Goal: Task Accomplishment & Management: Complete application form

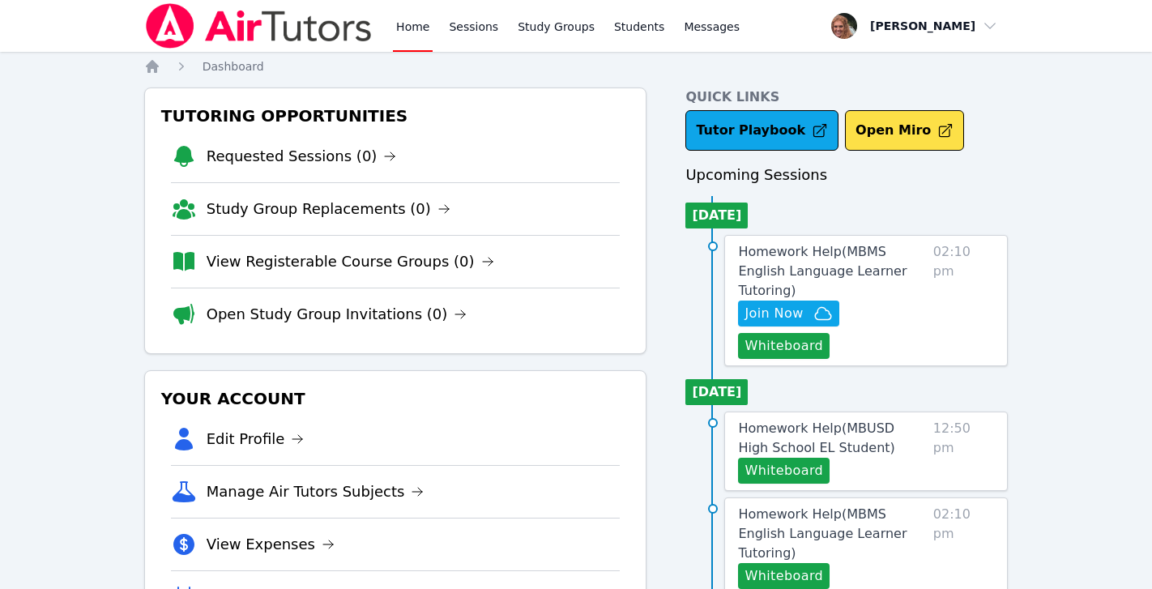
click at [413, 27] on link "Home" at bounding box center [413, 26] width 40 height 52
click at [798, 304] on span "Join Now" at bounding box center [773, 313] width 58 height 19
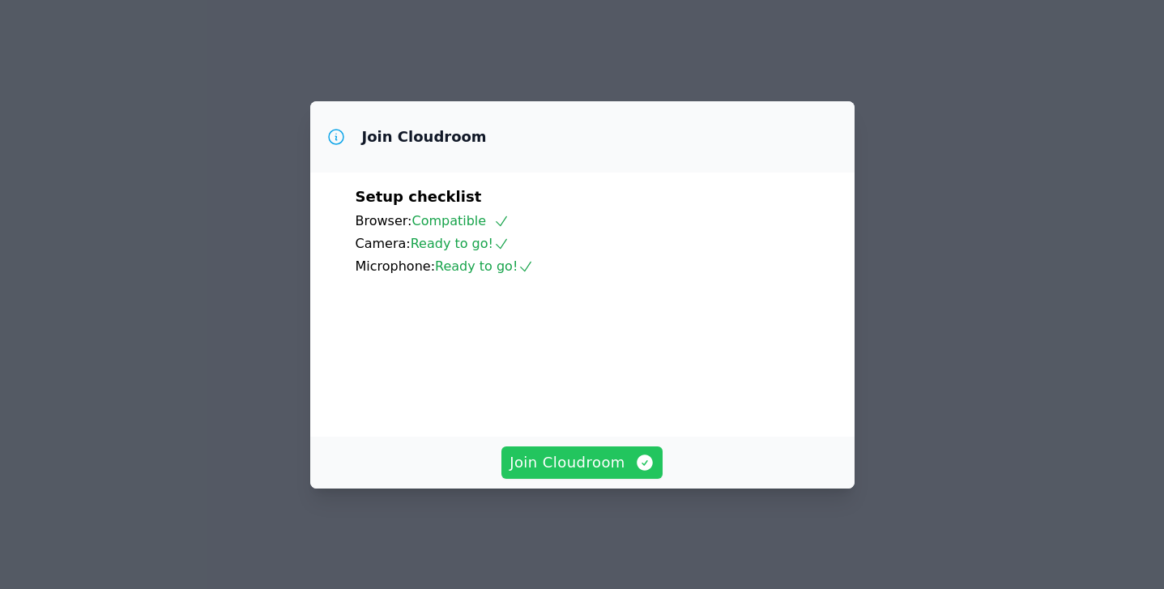
click at [565, 471] on span "Join Cloudroom" at bounding box center [582, 462] width 145 height 23
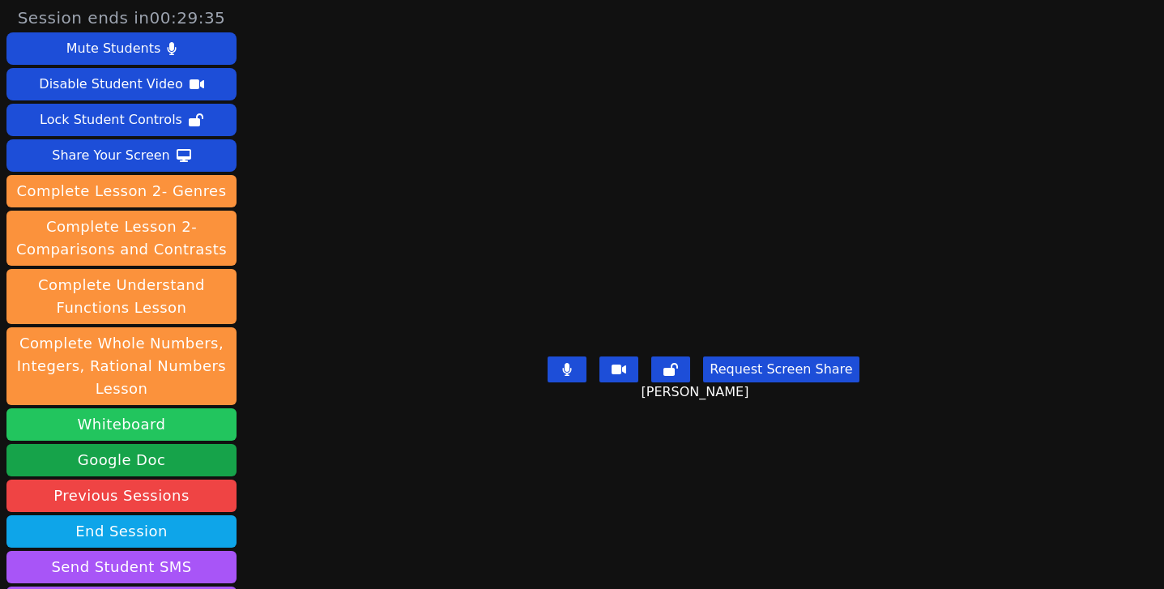
click at [177, 422] on button "Whiteboard" at bounding box center [121, 424] width 230 height 32
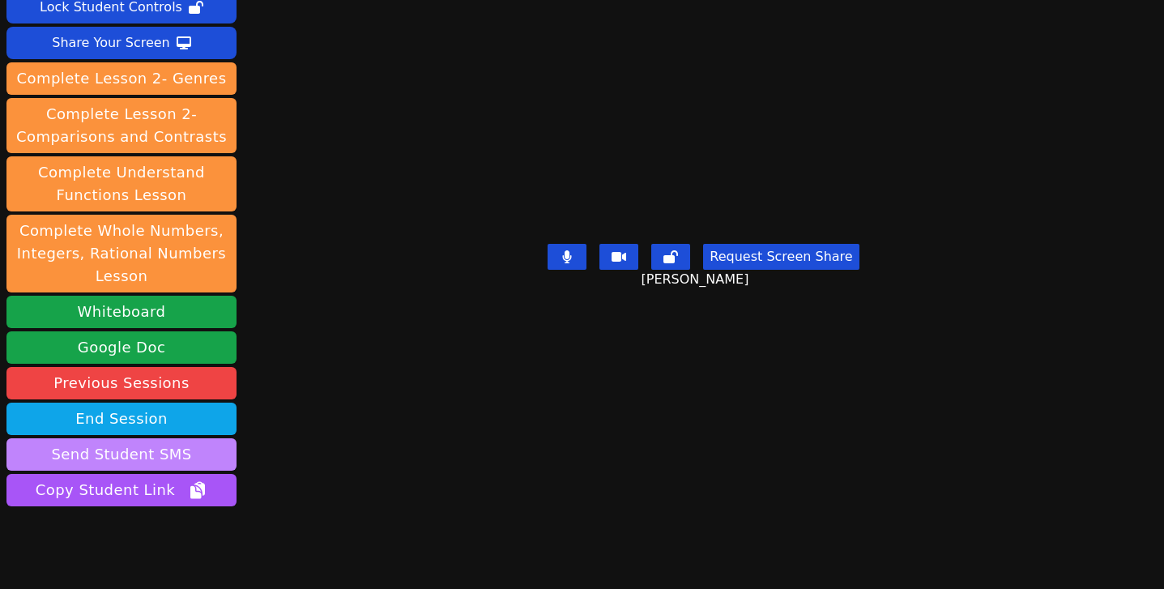
scroll to position [169, 0]
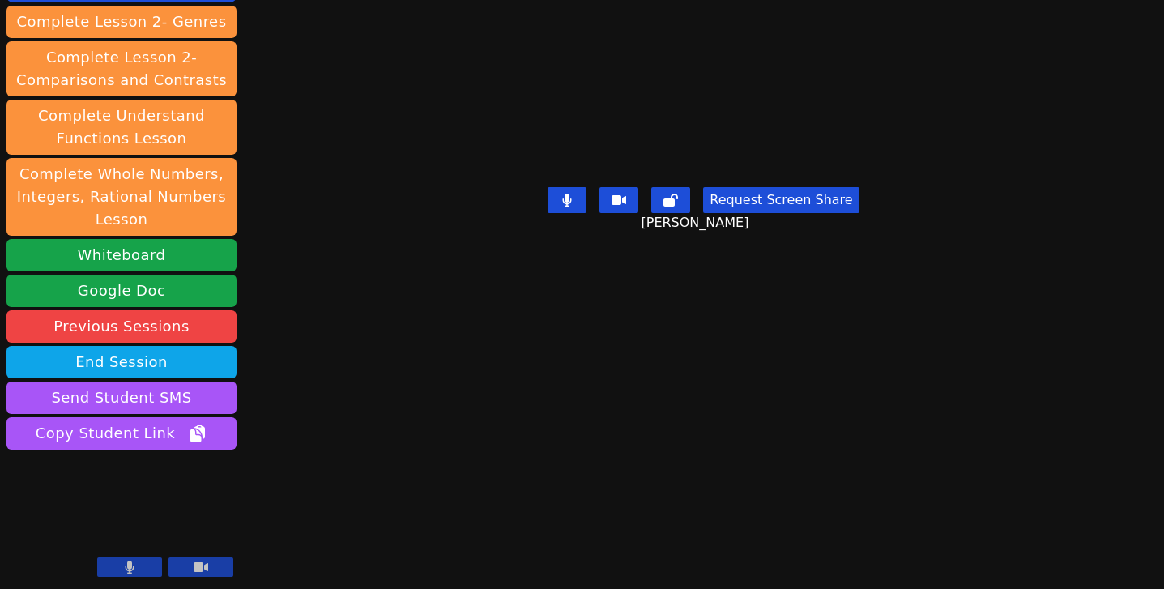
click at [138, 565] on button at bounding box center [129, 566] width 65 height 19
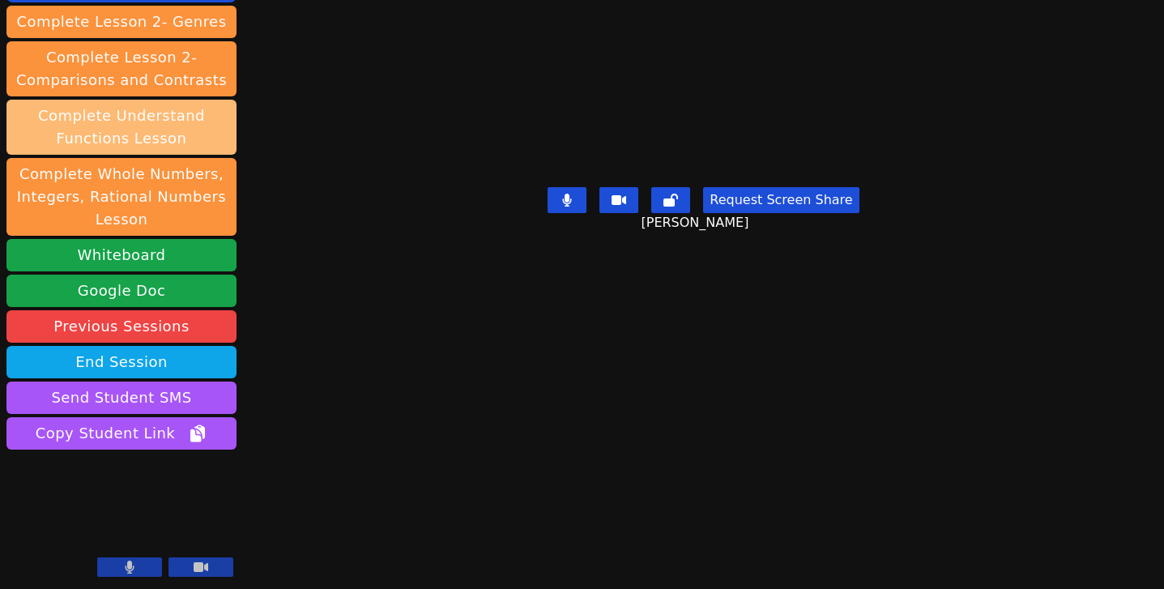
scroll to position [0, 0]
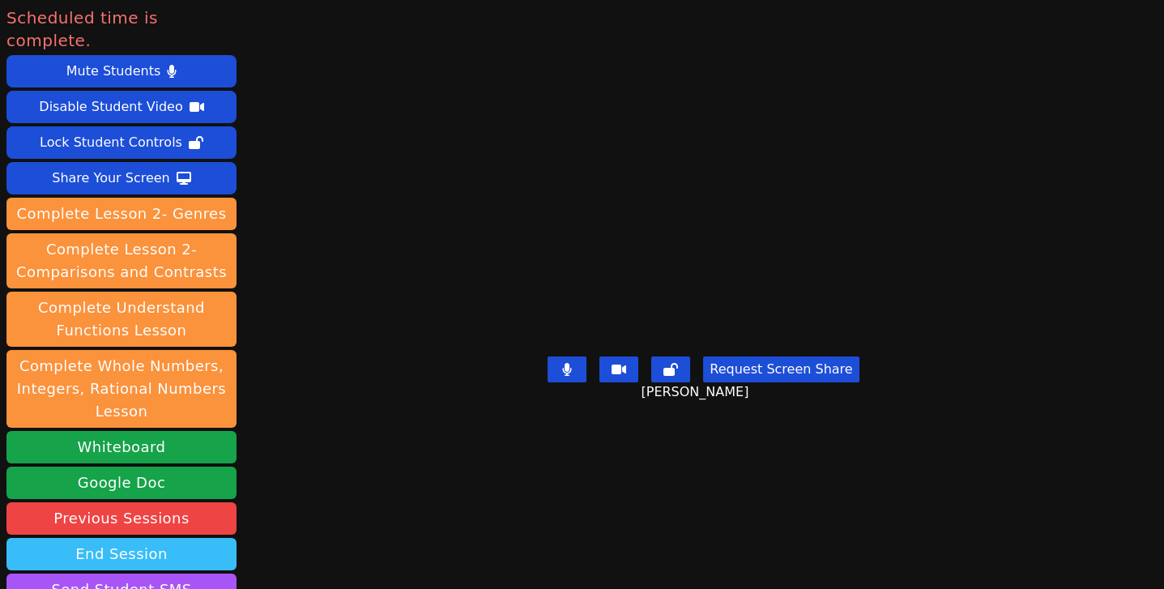
click at [194, 538] on button "End Session" at bounding box center [121, 554] width 230 height 32
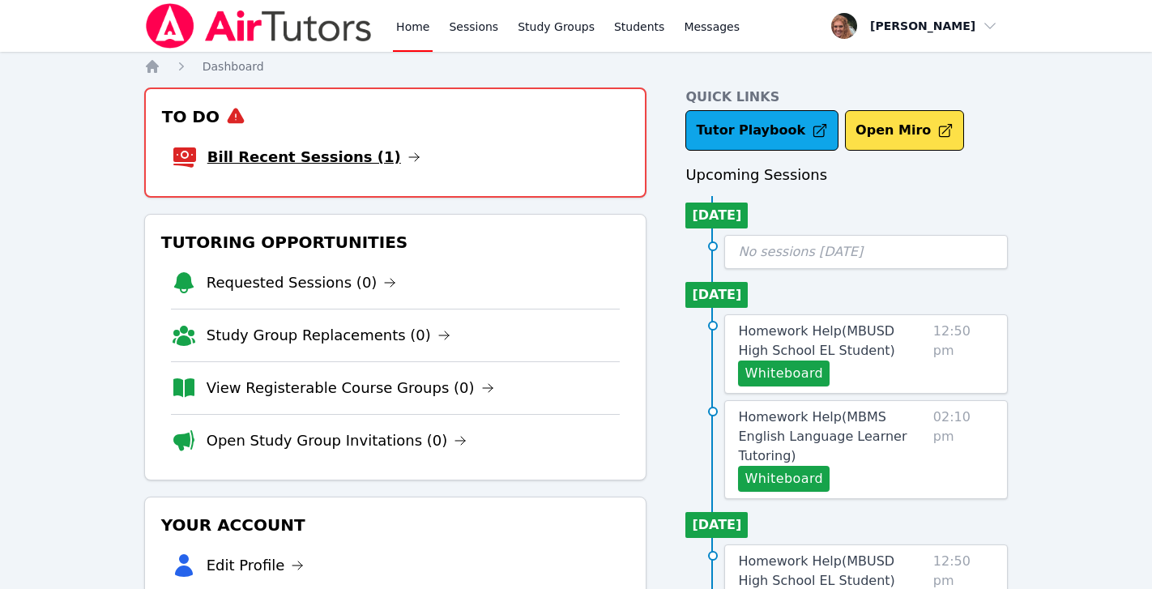
click at [332, 156] on link "Bill Recent Sessions (1)" at bounding box center [313, 157] width 213 height 23
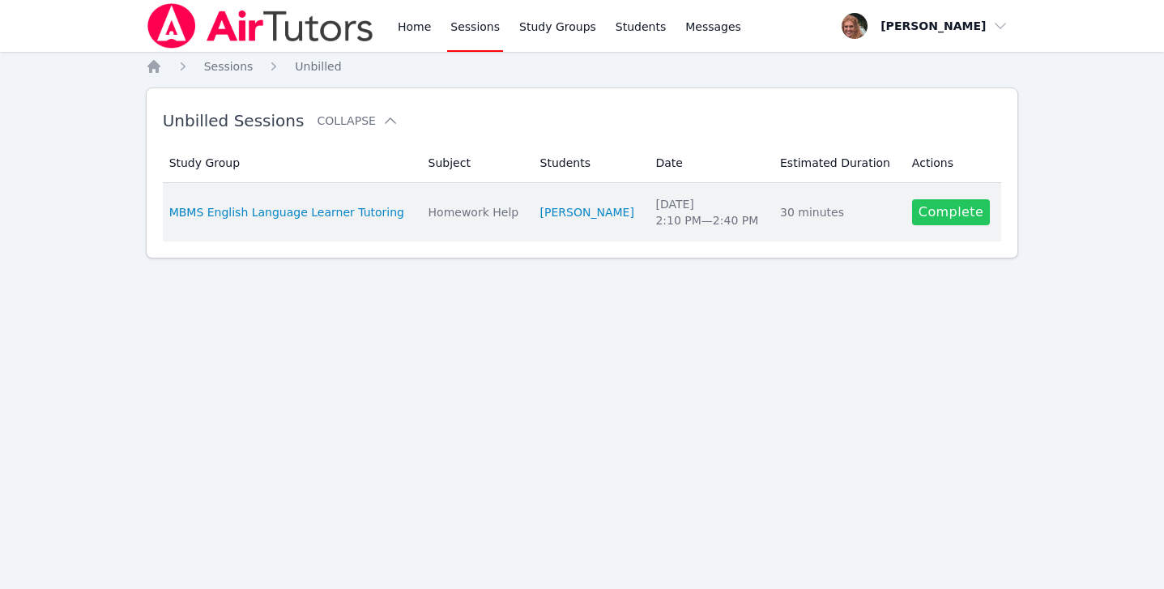
click at [923, 209] on link "Complete" at bounding box center [951, 212] width 78 height 26
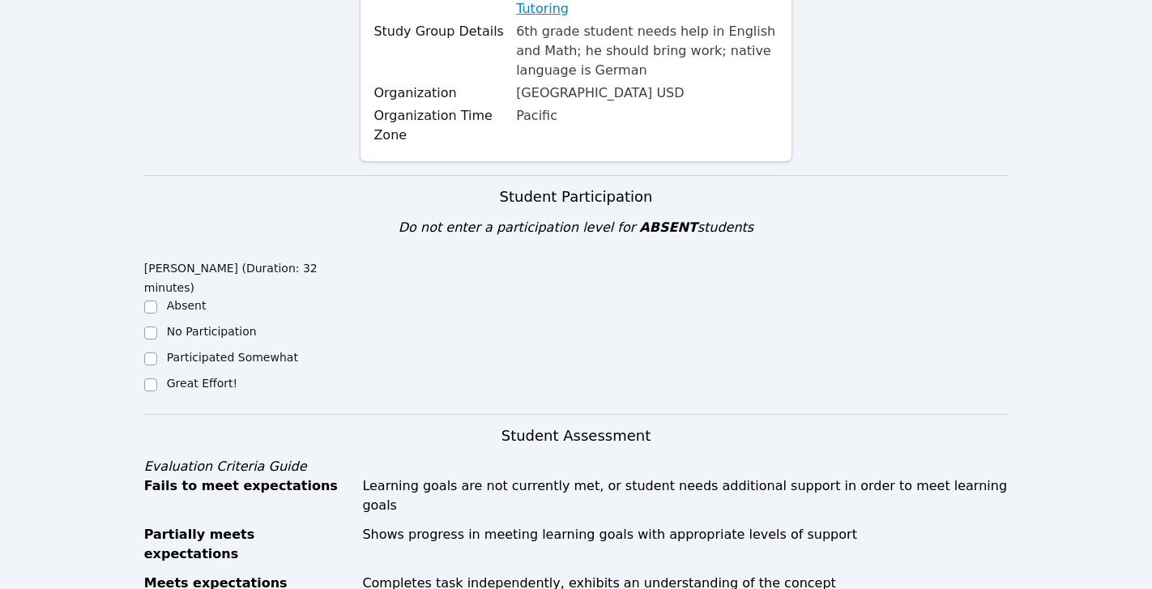
scroll to position [286, 0]
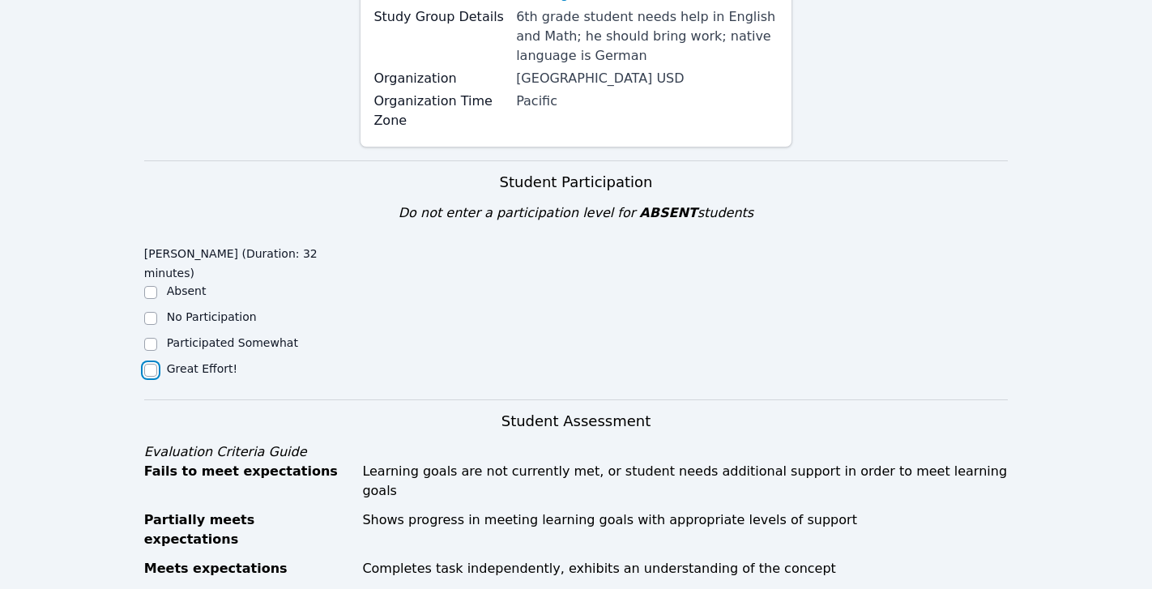
click at [149, 364] on input "Great Effort!" at bounding box center [150, 370] width 13 height 13
checkbox input "true"
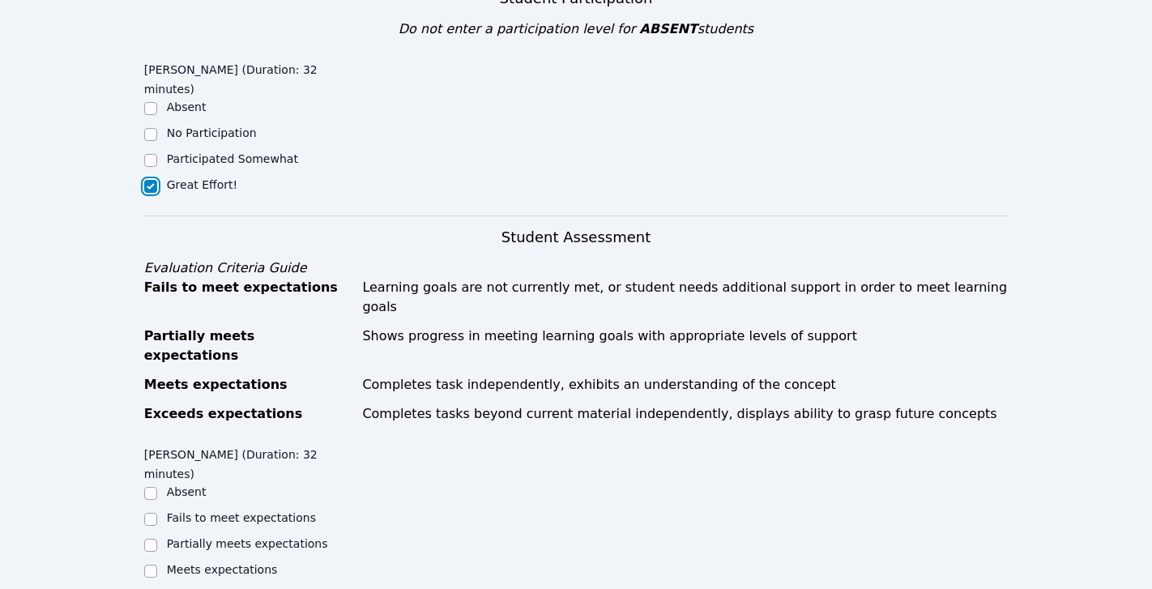
scroll to position [473, 0]
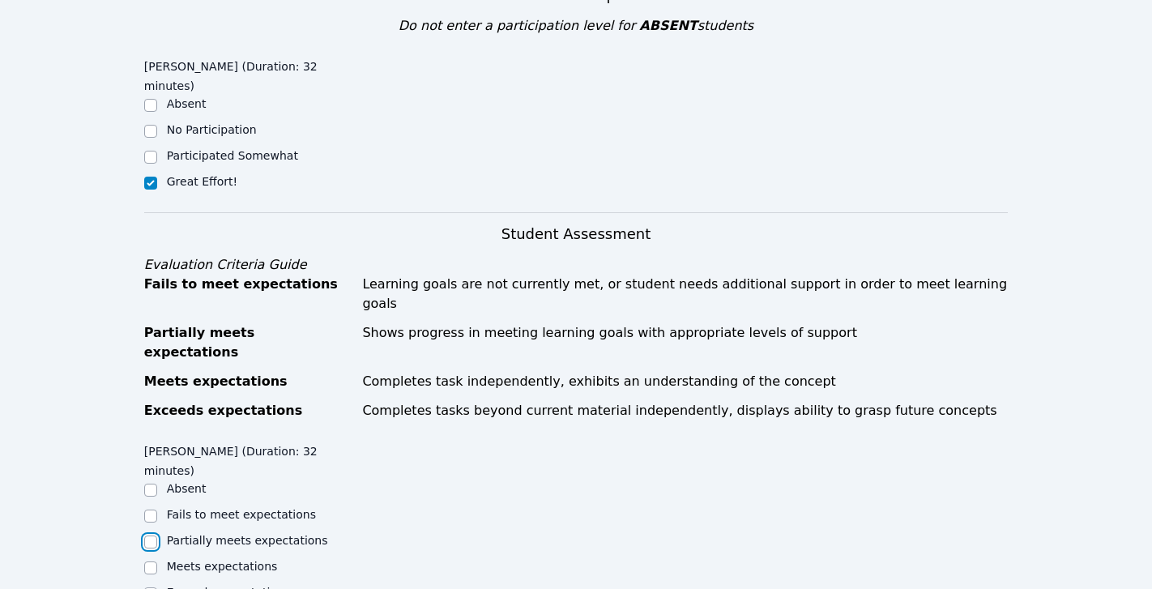
click at [151, 535] on input "Partially meets expectations" at bounding box center [150, 541] width 13 height 13
checkbox input "true"
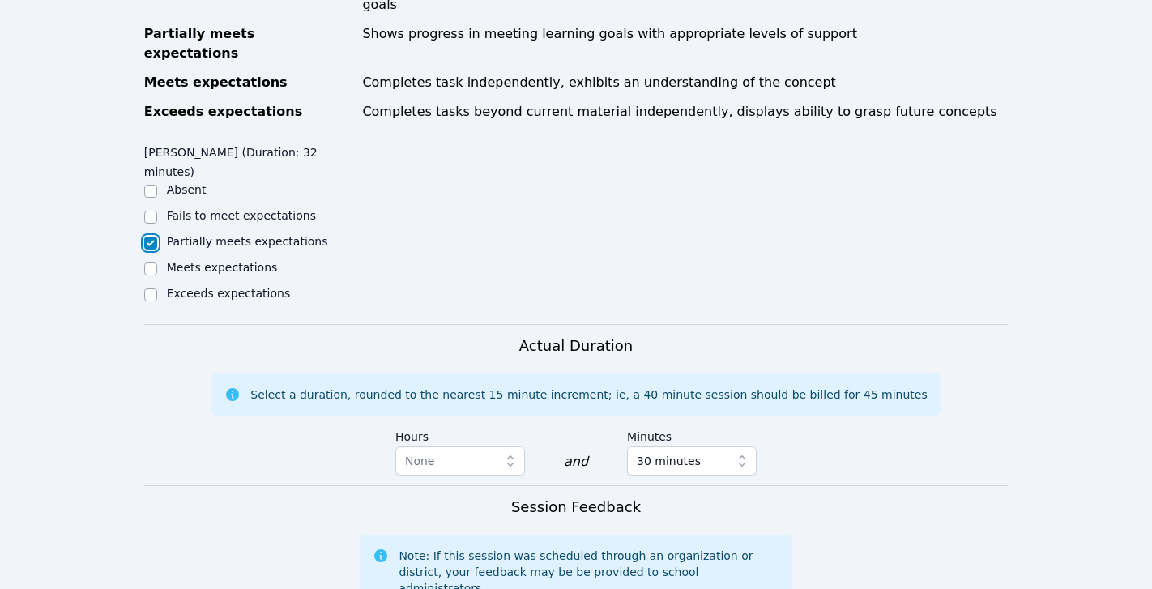
scroll to position [792, 0]
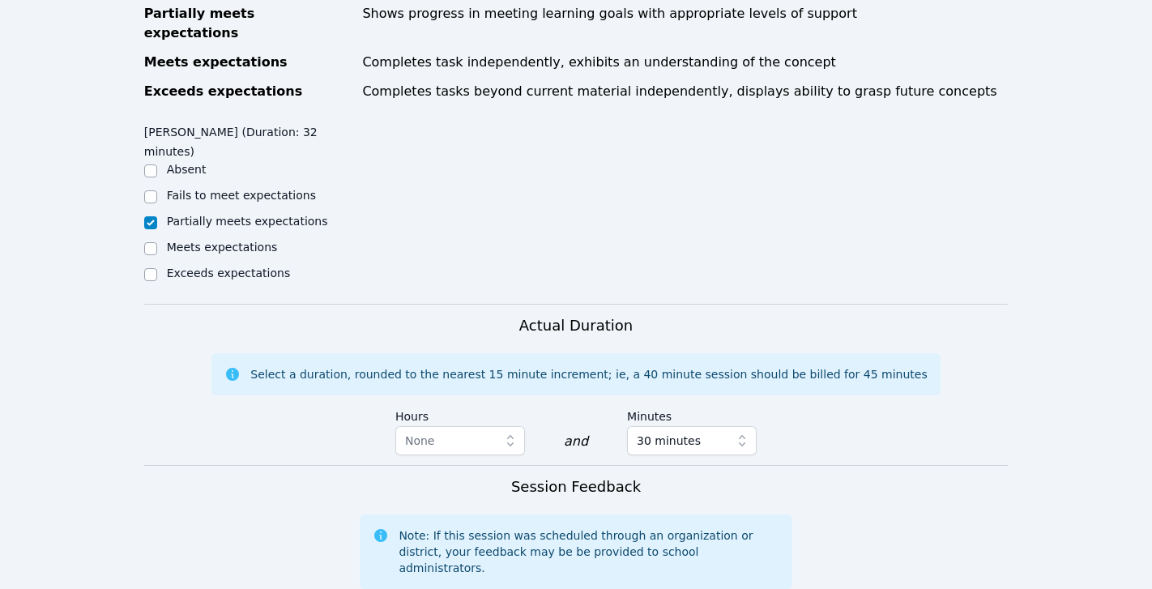
type textarea "Paul is doing really well in math. He is making great strides in decimal divisi…"
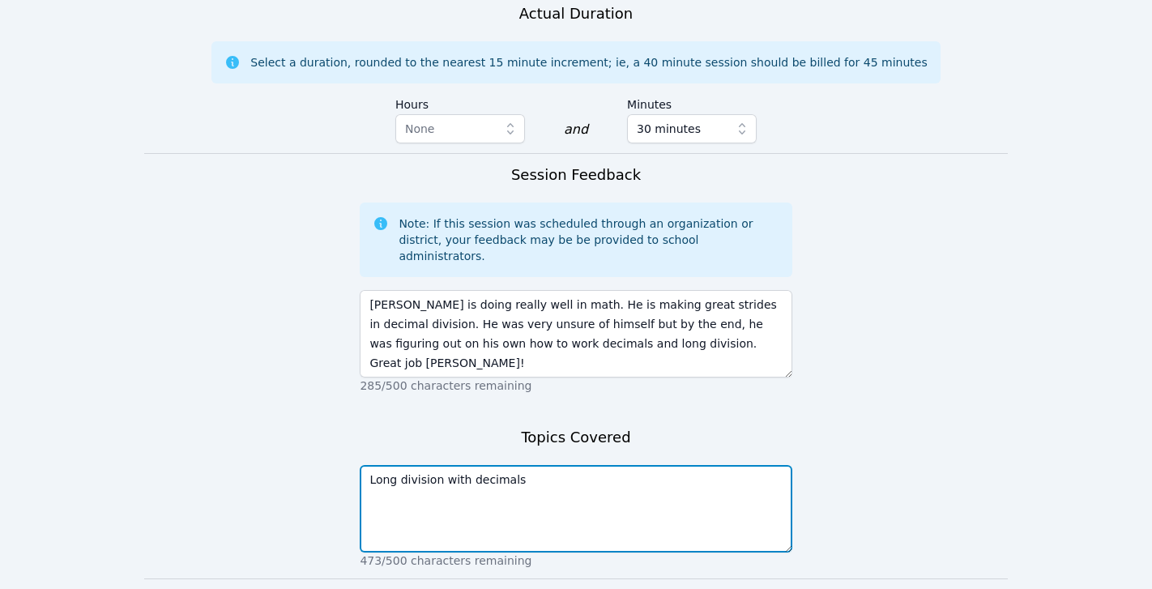
type textarea "Long division with decimals"
